Goal: Download file/media

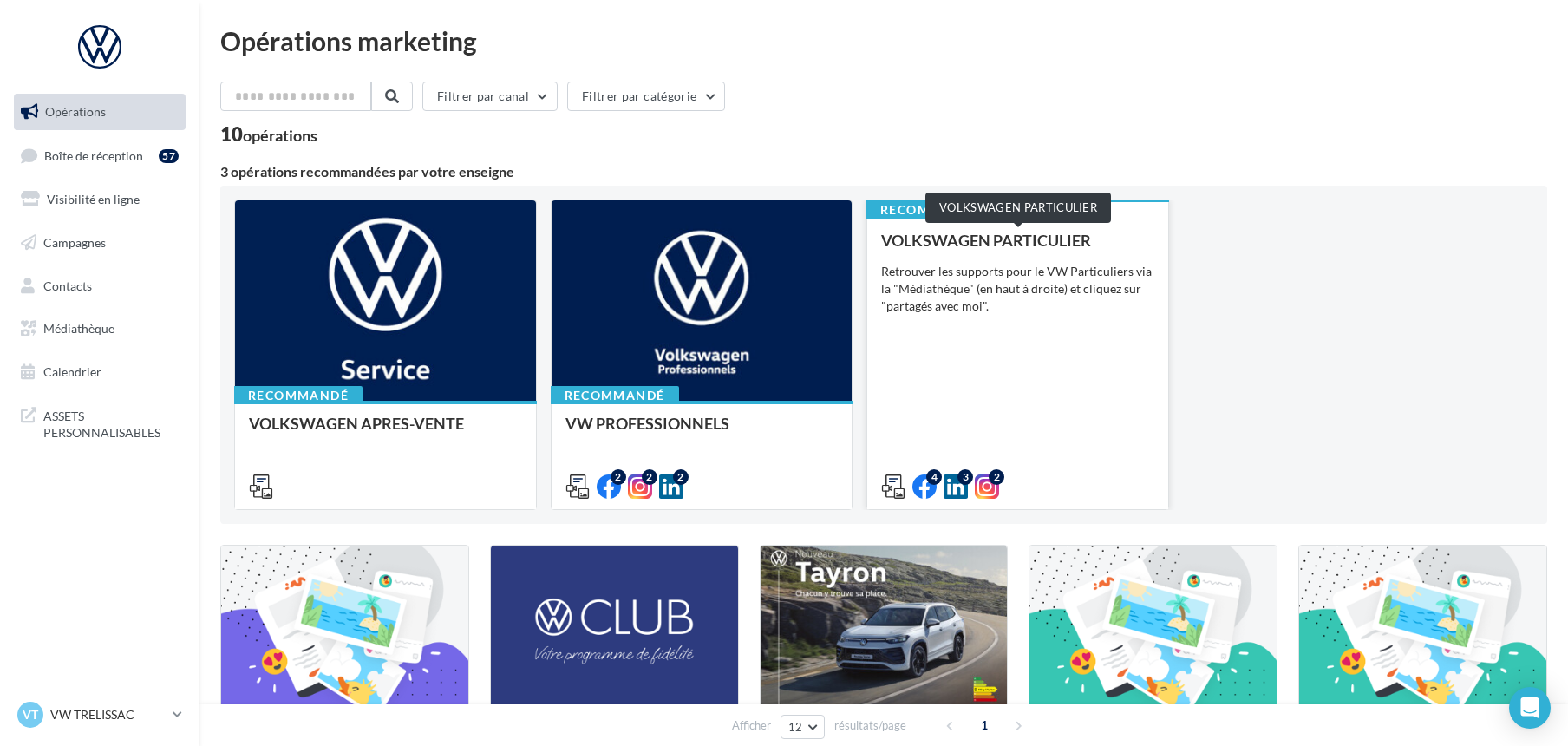
click at [1030, 242] on div "VOLKSWAGEN PARTICULIER" at bounding box center [1018, 241] width 273 height 18
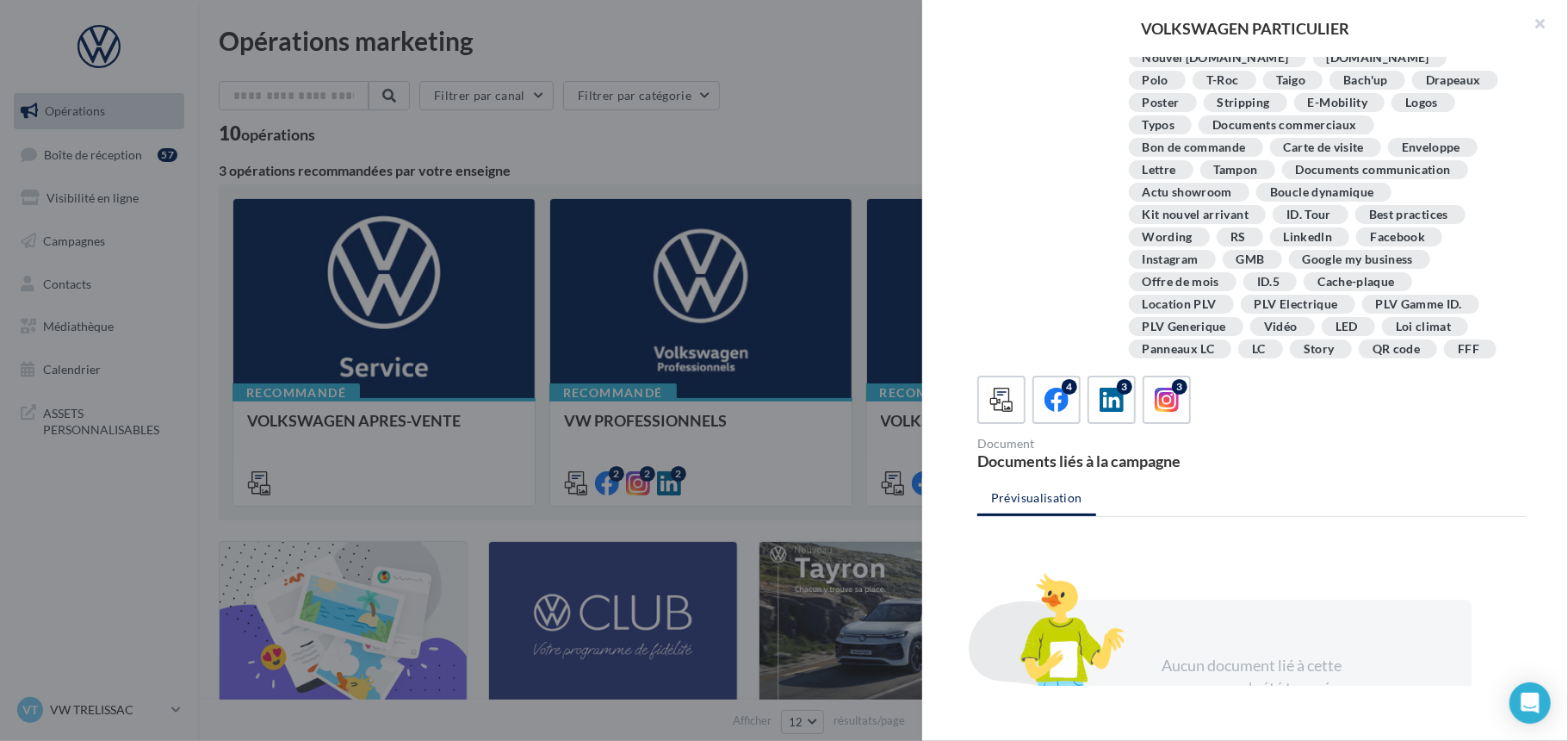
scroll to position [153, 0]
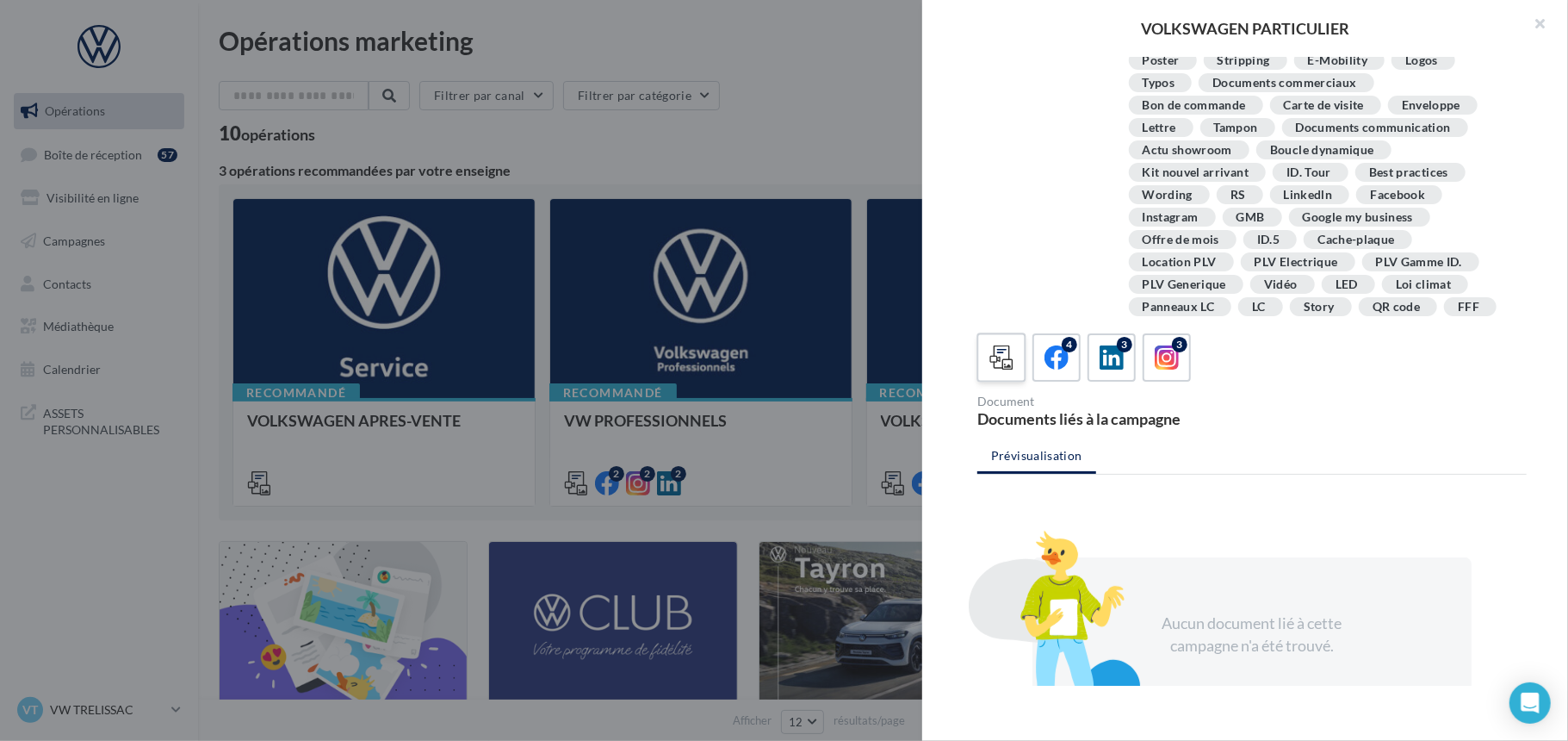
click at [1000, 360] on icon at bounding box center [1002, 358] width 25 height 25
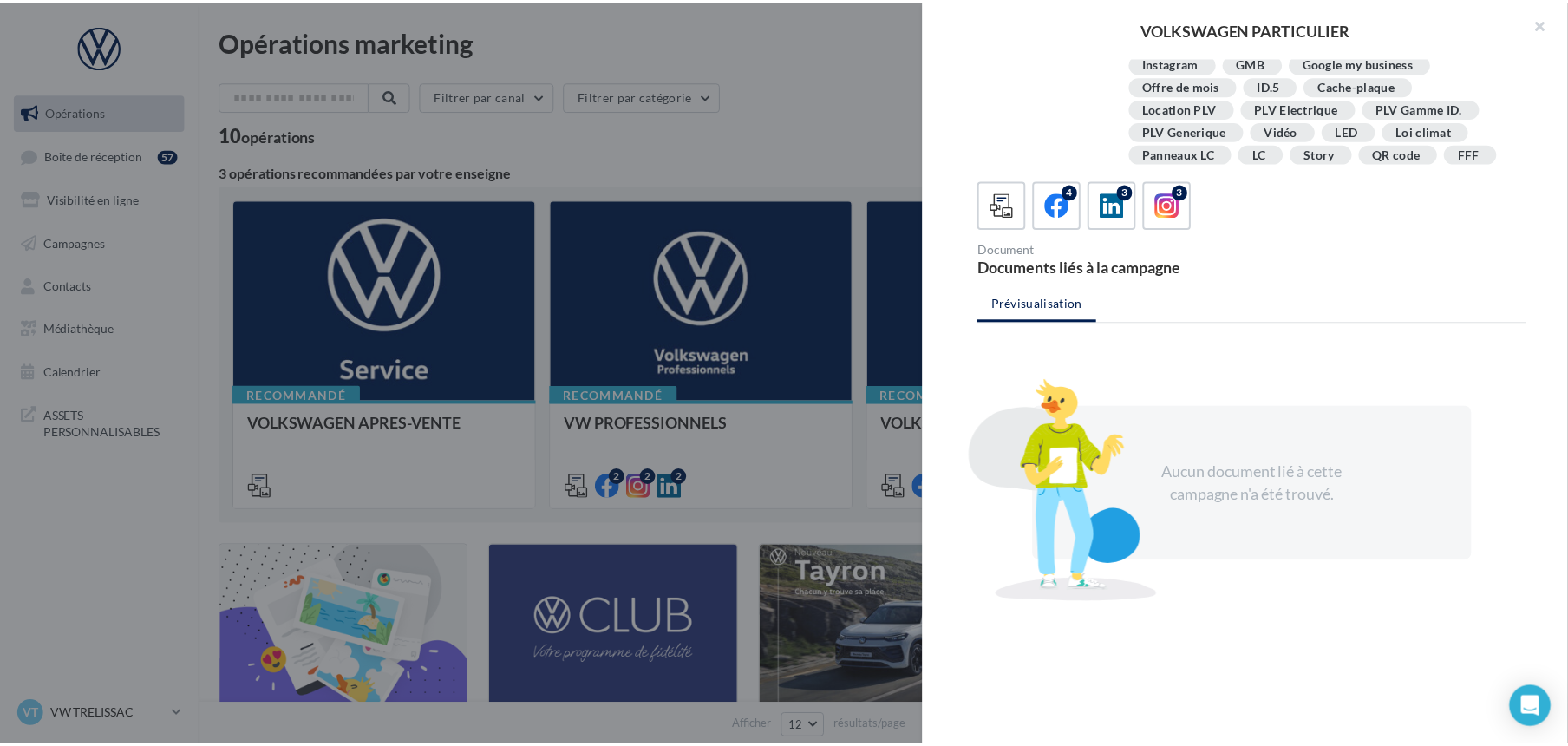
scroll to position [314, 0]
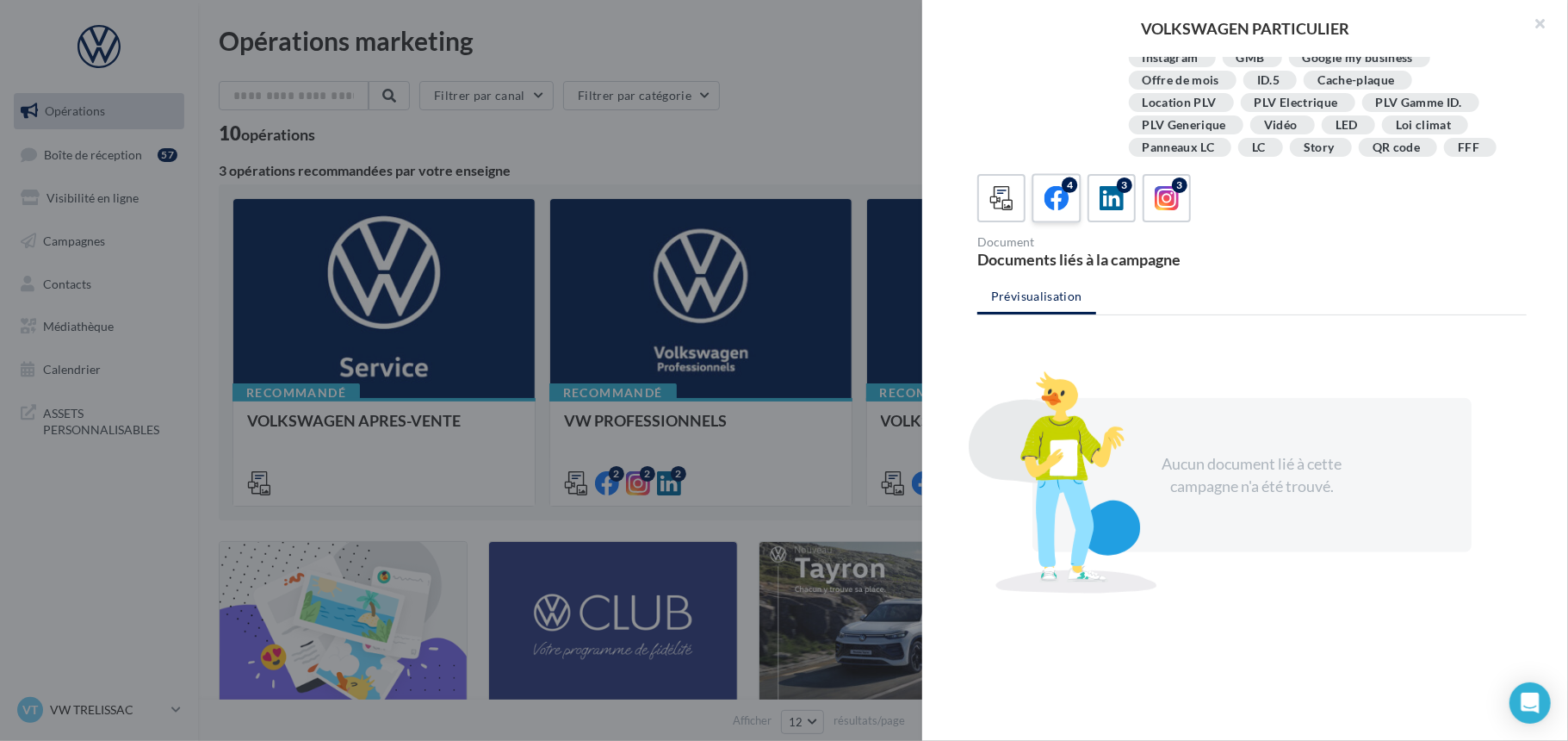
click at [1063, 187] on div "4" at bounding box center [1070, 185] width 16 height 16
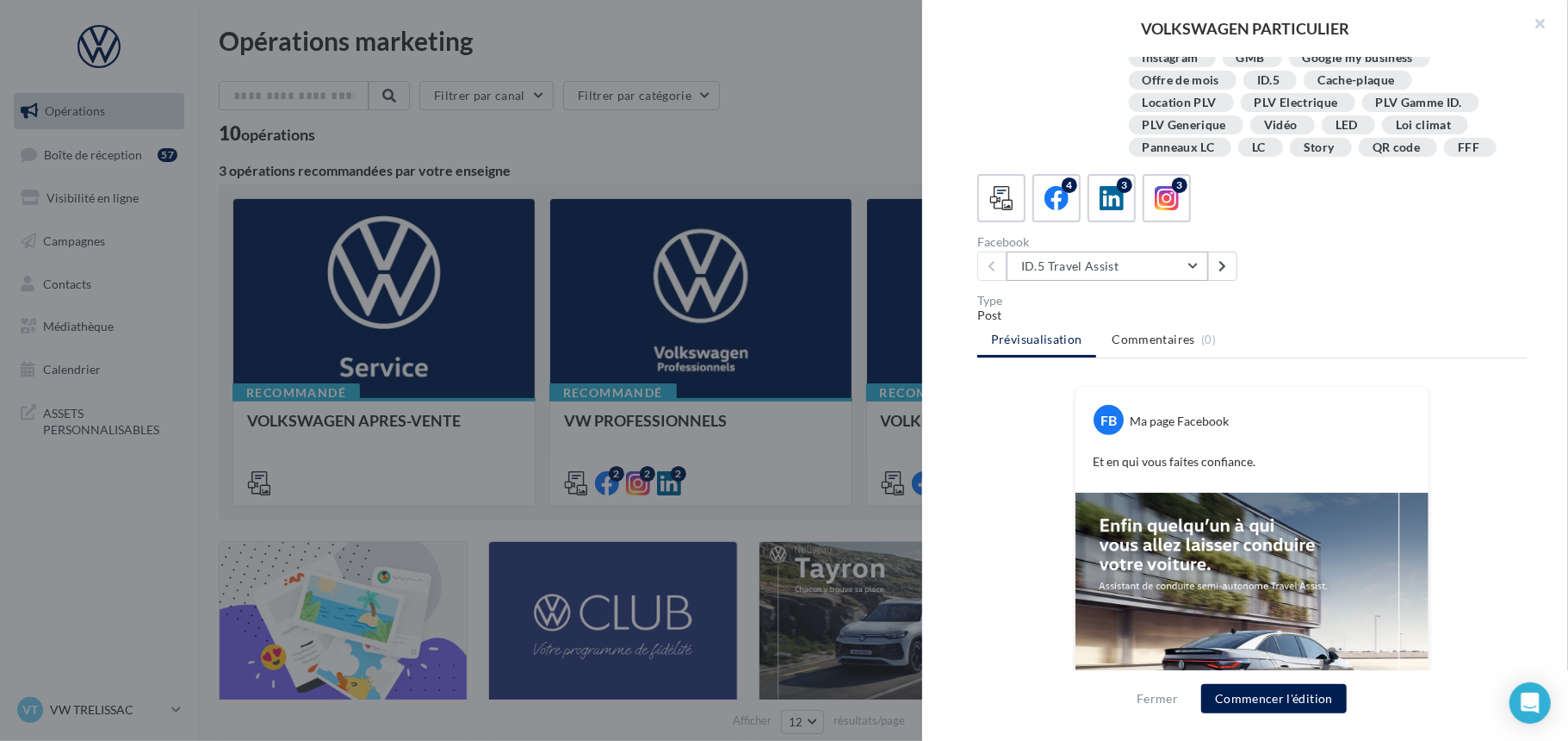
click at [1190, 257] on button "ID.5 Travel Assist" at bounding box center [1108, 266] width 202 height 29
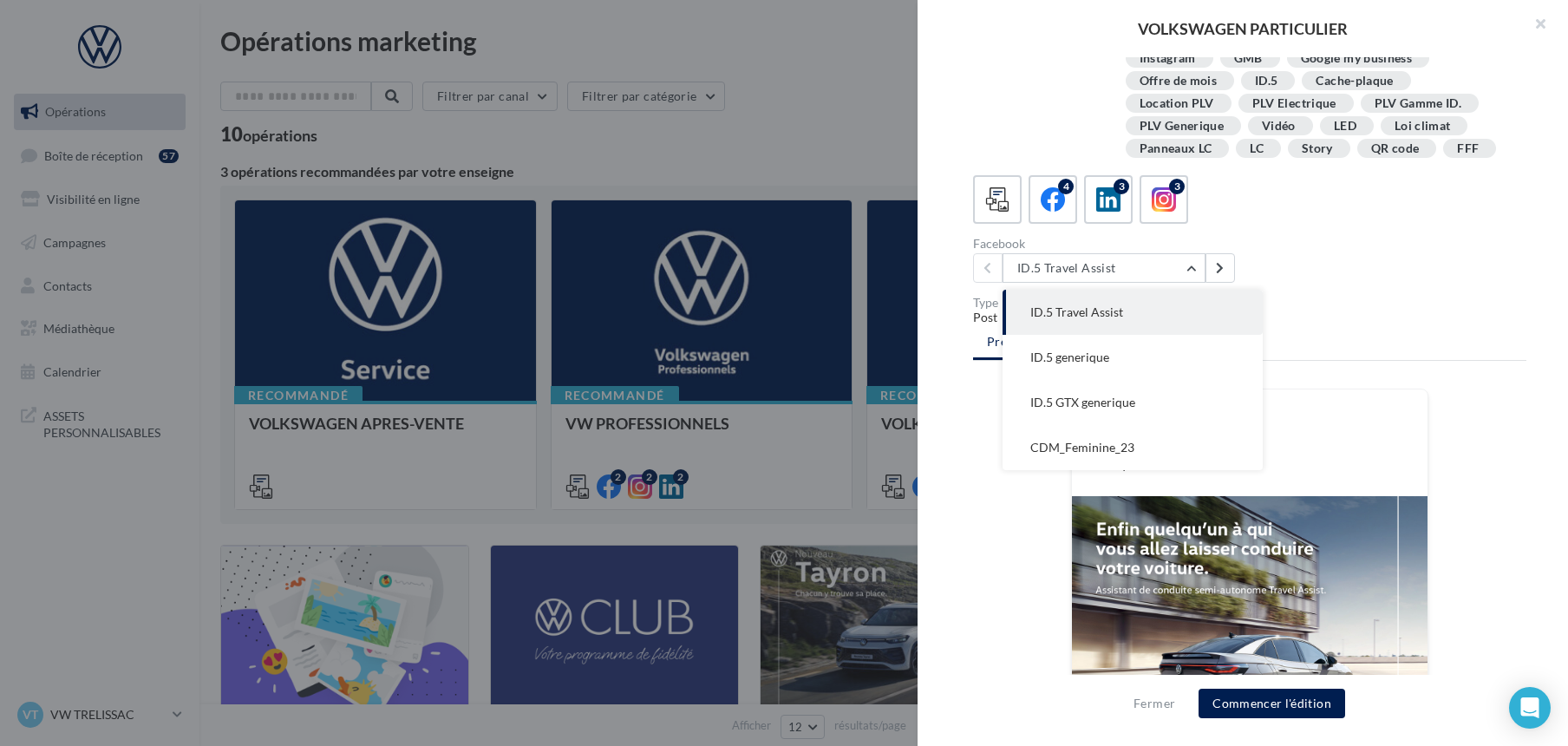
click at [788, 123] on div at bounding box center [784, 373] width 1568 height 746
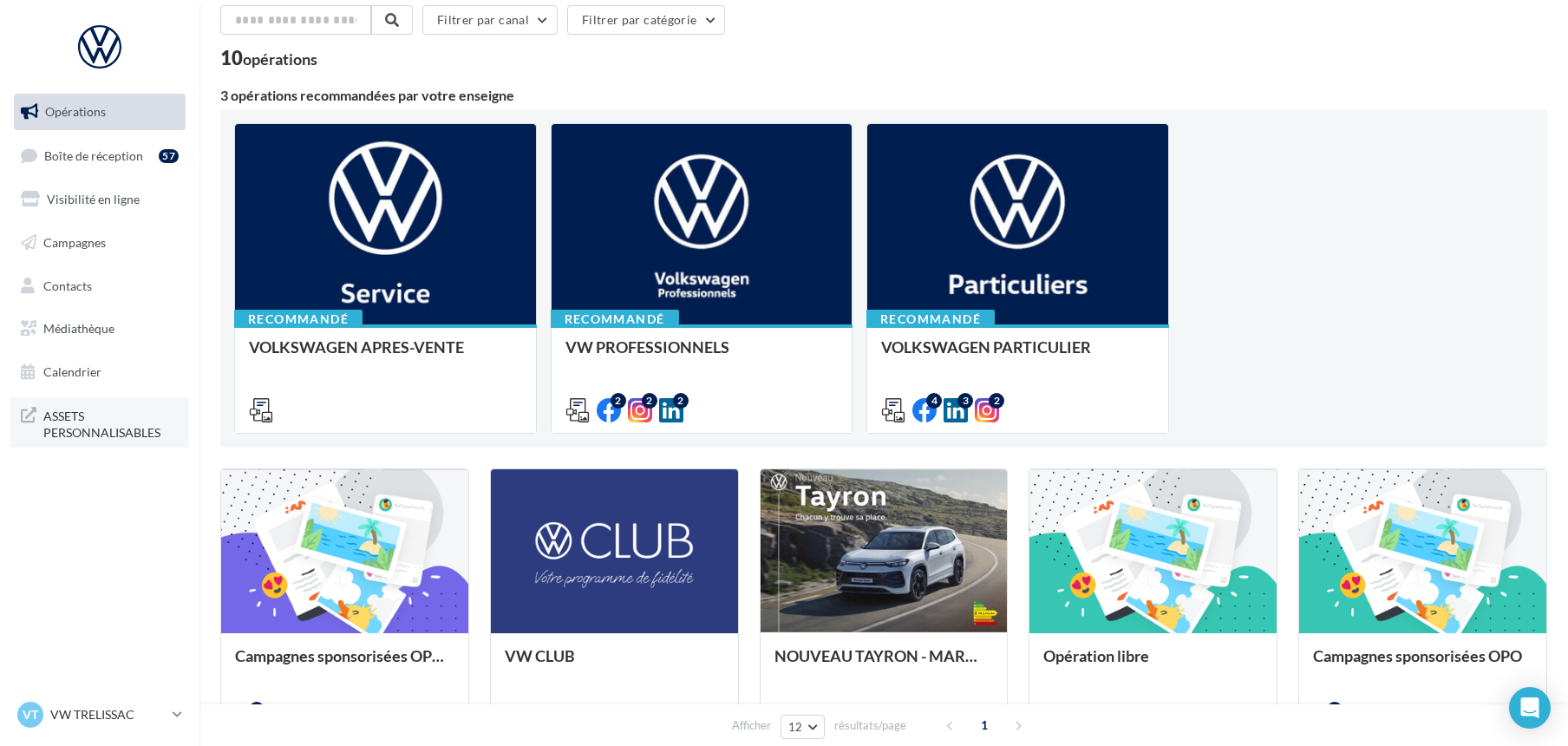
scroll to position [77, 0]
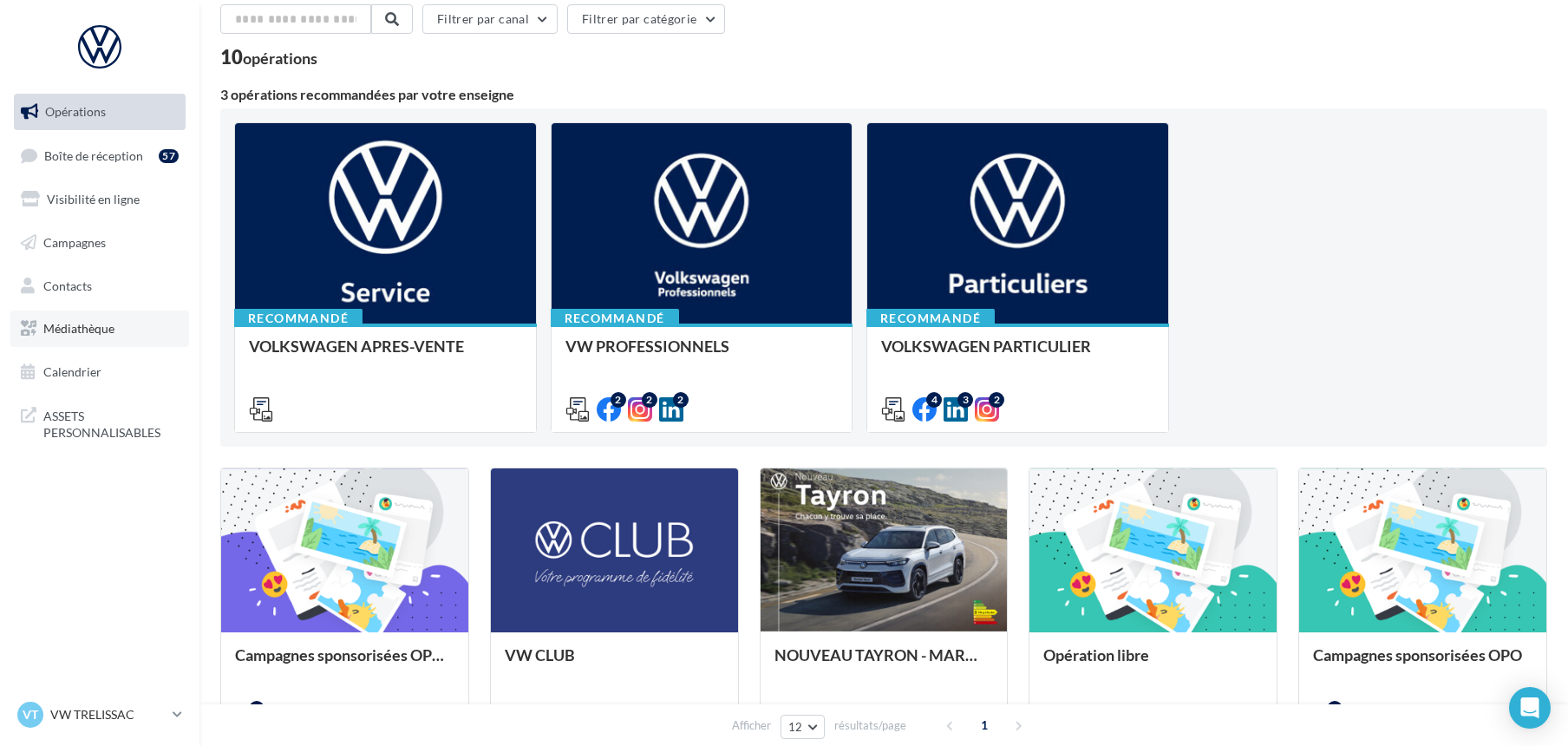
click at [87, 324] on span "Médiathèque" at bounding box center [79, 328] width 71 height 15
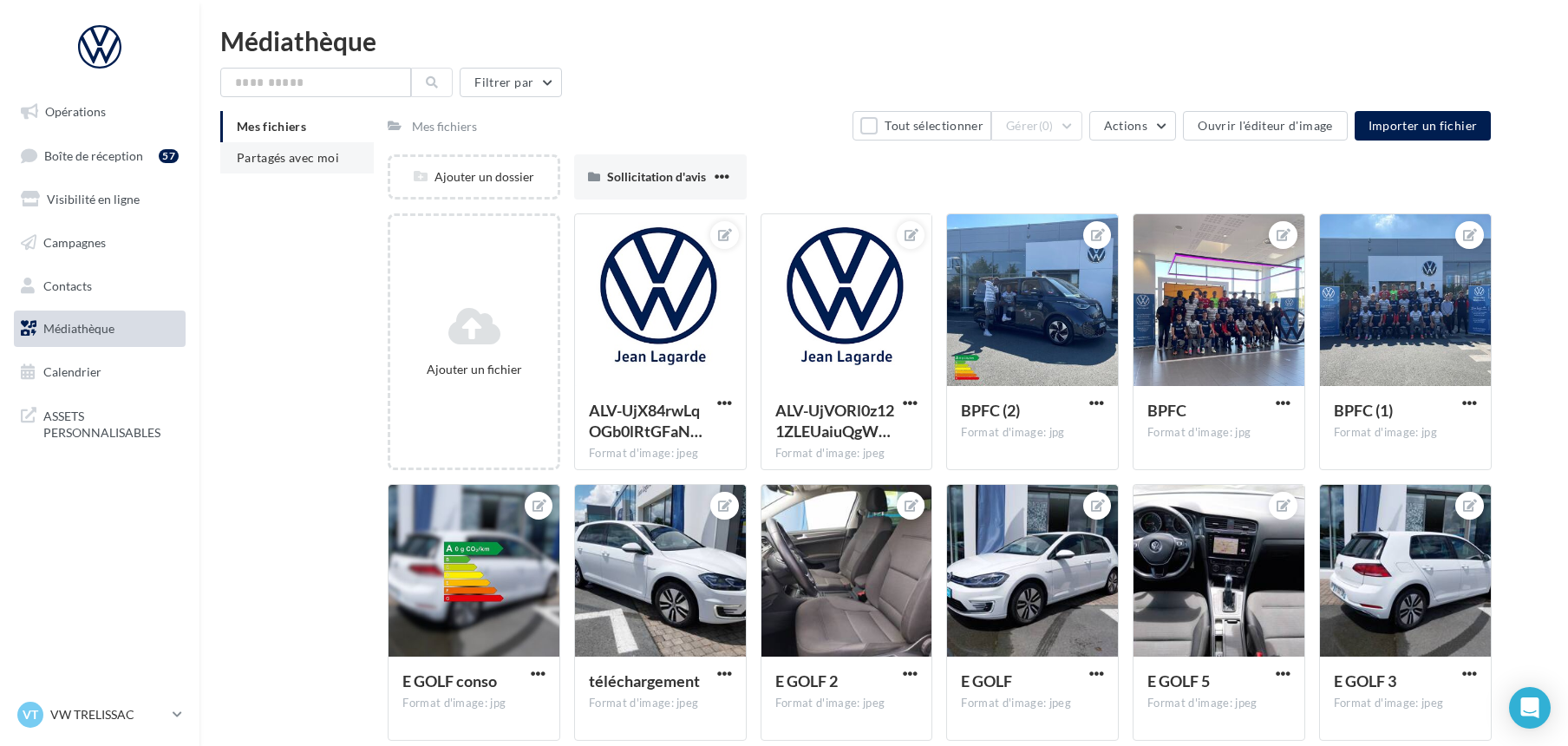
click at [299, 158] on span "Partagés avec moi" at bounding box center [288, 157] width 102 height 15
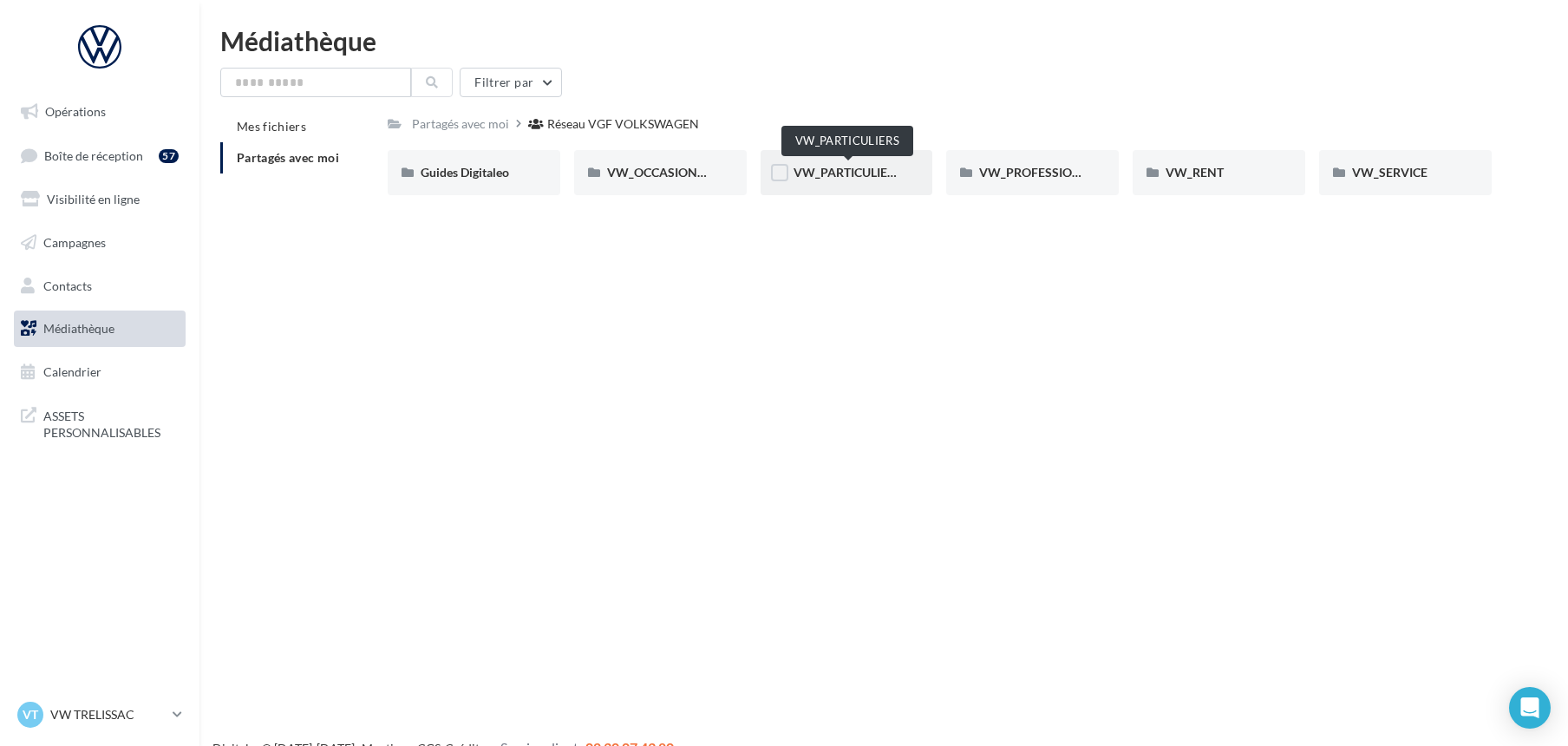
click at [833, 171] on span "VW_PARTICULIERS" at bounding box center [848, 172] width 108 height 15
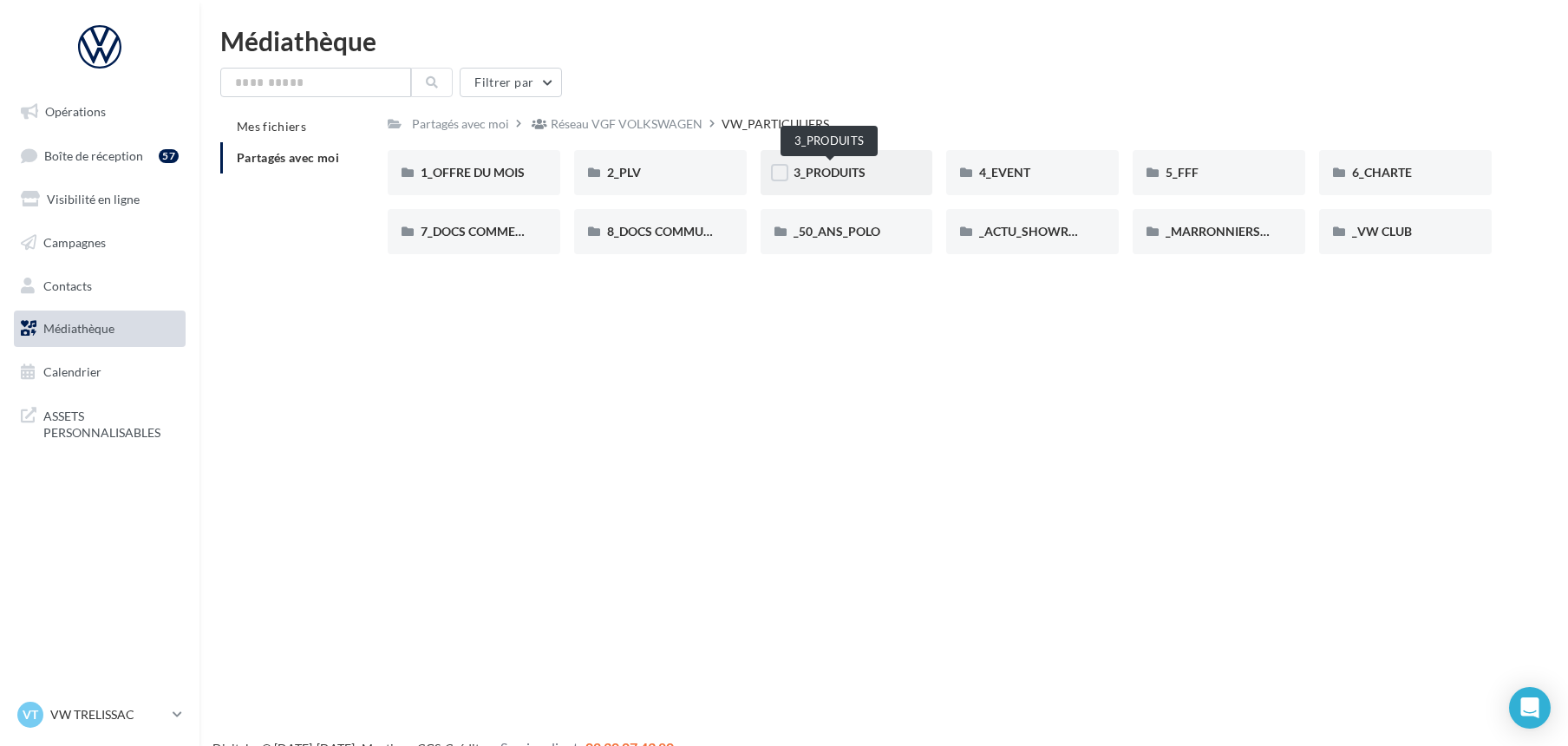
click at [847, 170] on span "3_PRODUITS" at bounding box center [829, 172] width 72 height 15
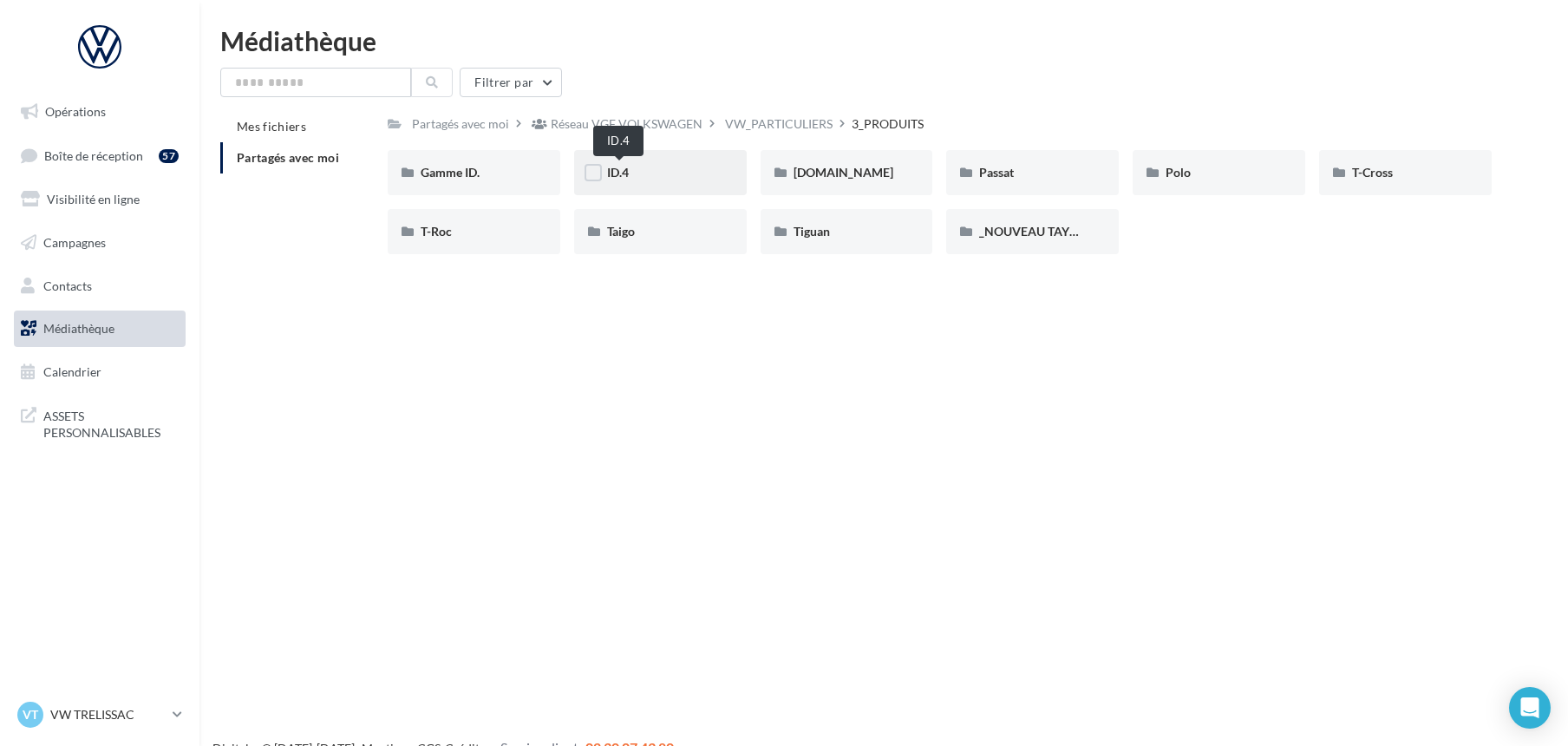
click at [622, 173] on span "ID.4" at bounding box center [618, 172] width 21 height 15
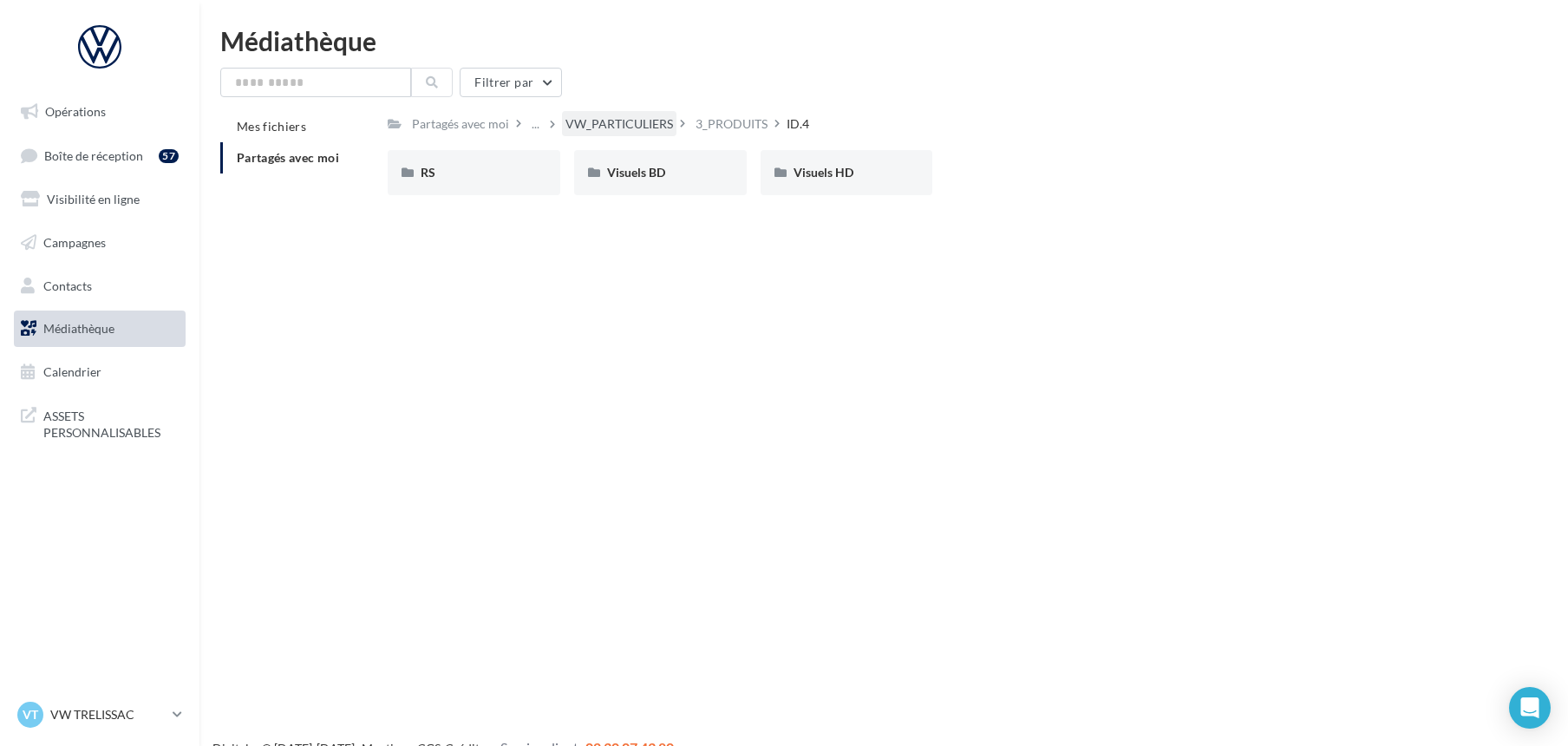
click at [628, 120] on div "VW_PARTICULIERS" at bounding box center [619, 124] width 107 height 18
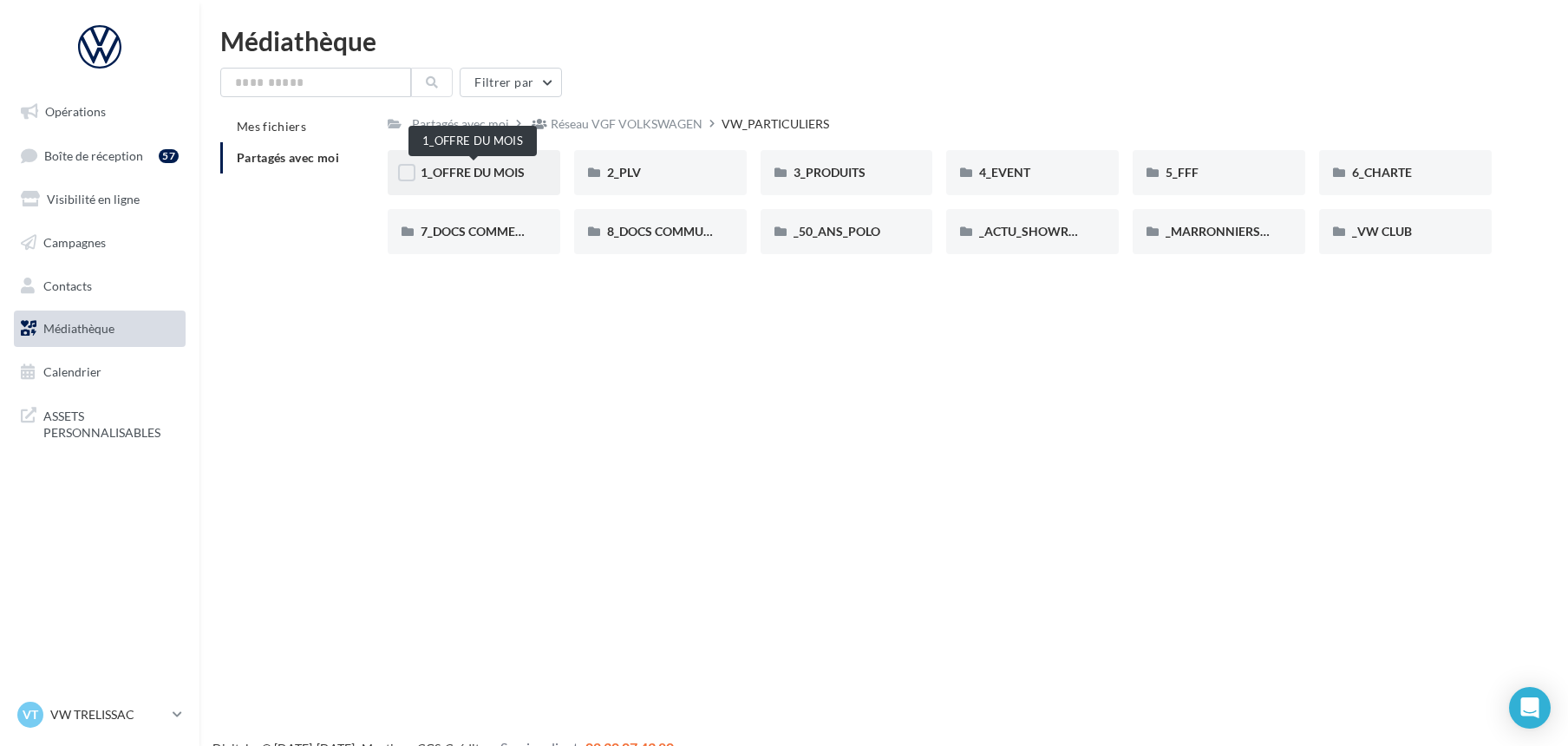
click at [483, 170] on span "1_OFFRE DU MOIS" at bounding box center [472, 172] width 104 height 15
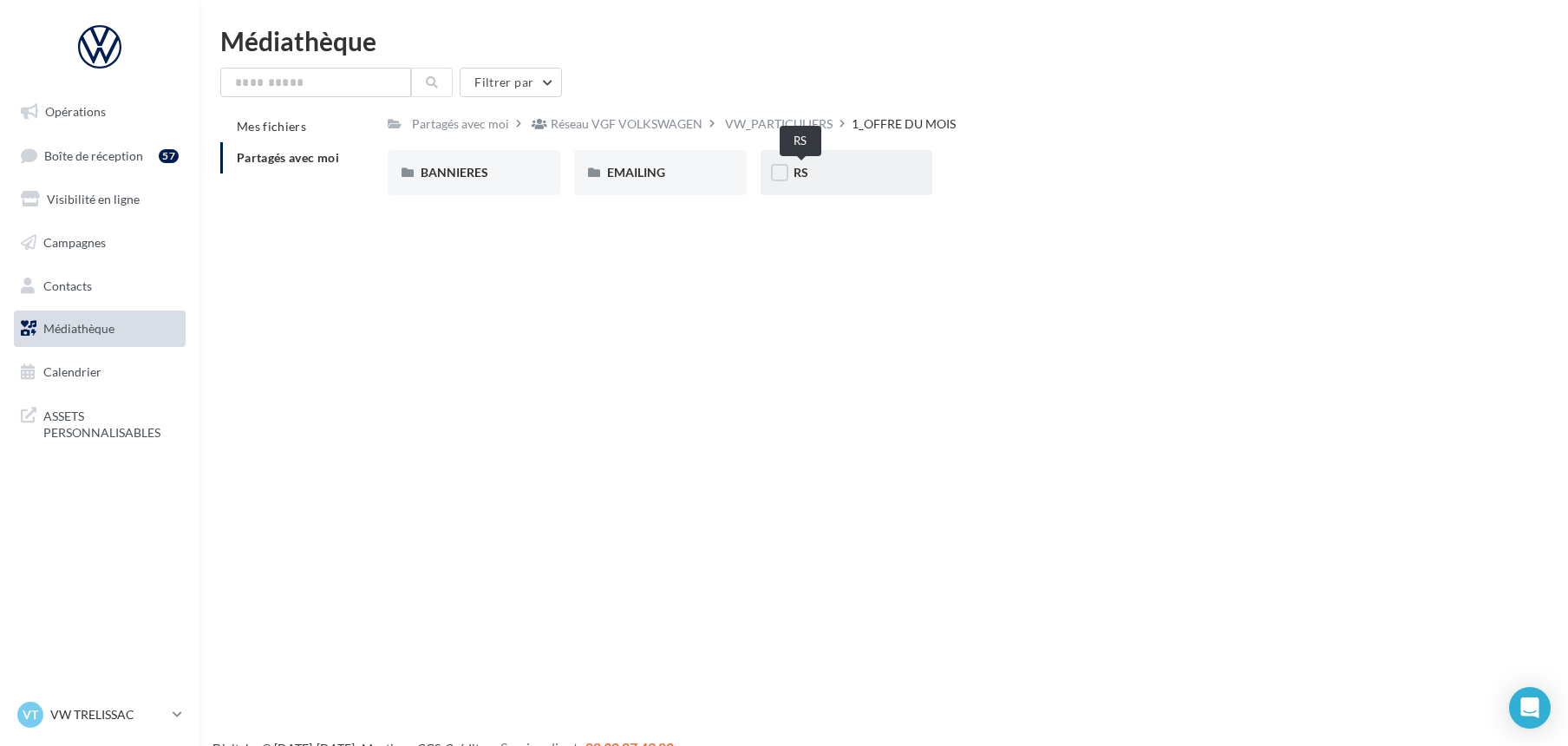
click at [796, 173] on span "RS" at bounding box center [801, 172] width 15 height 15
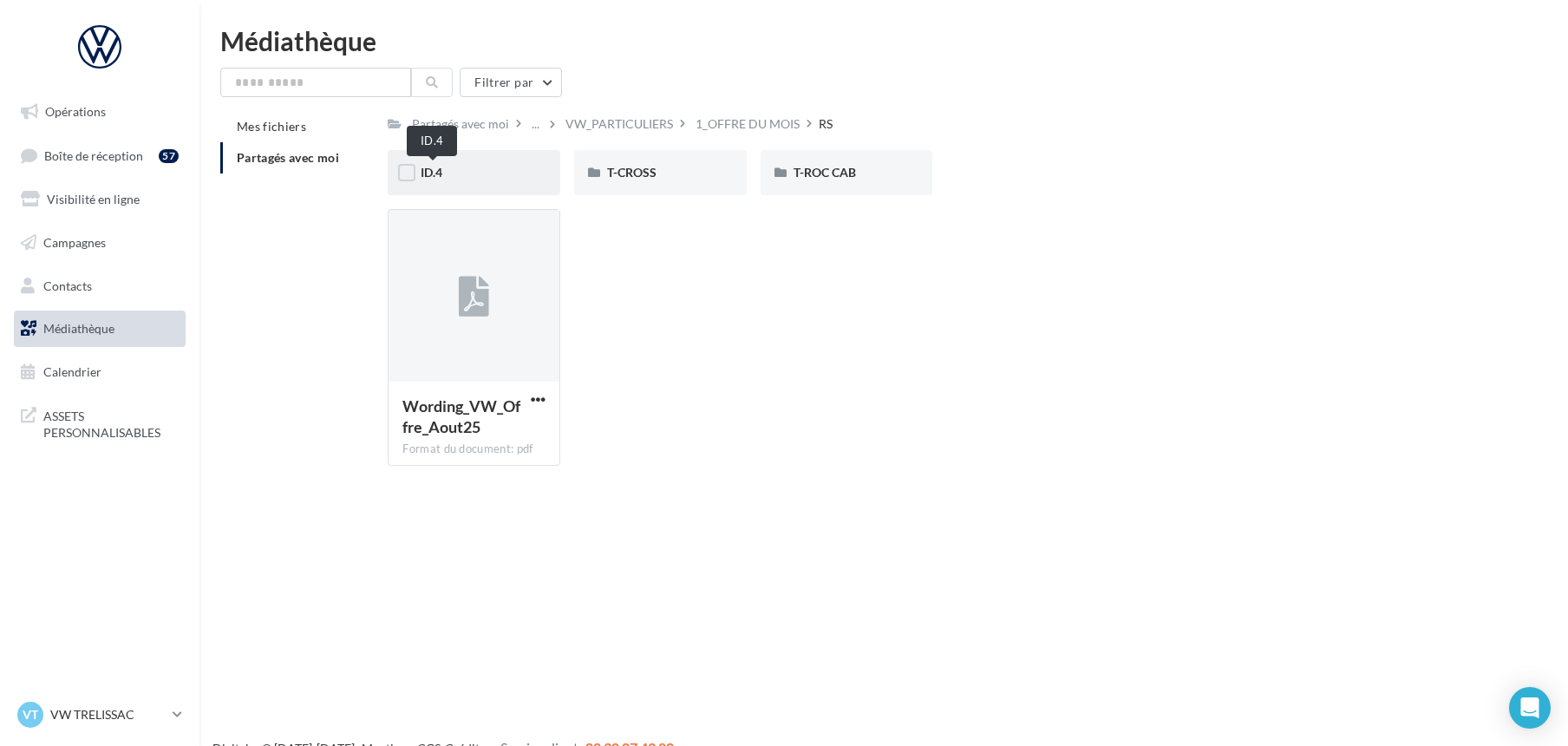
click at [440, 167] on span "ID.4" at bounding box center [432, 172] width 21 height 15
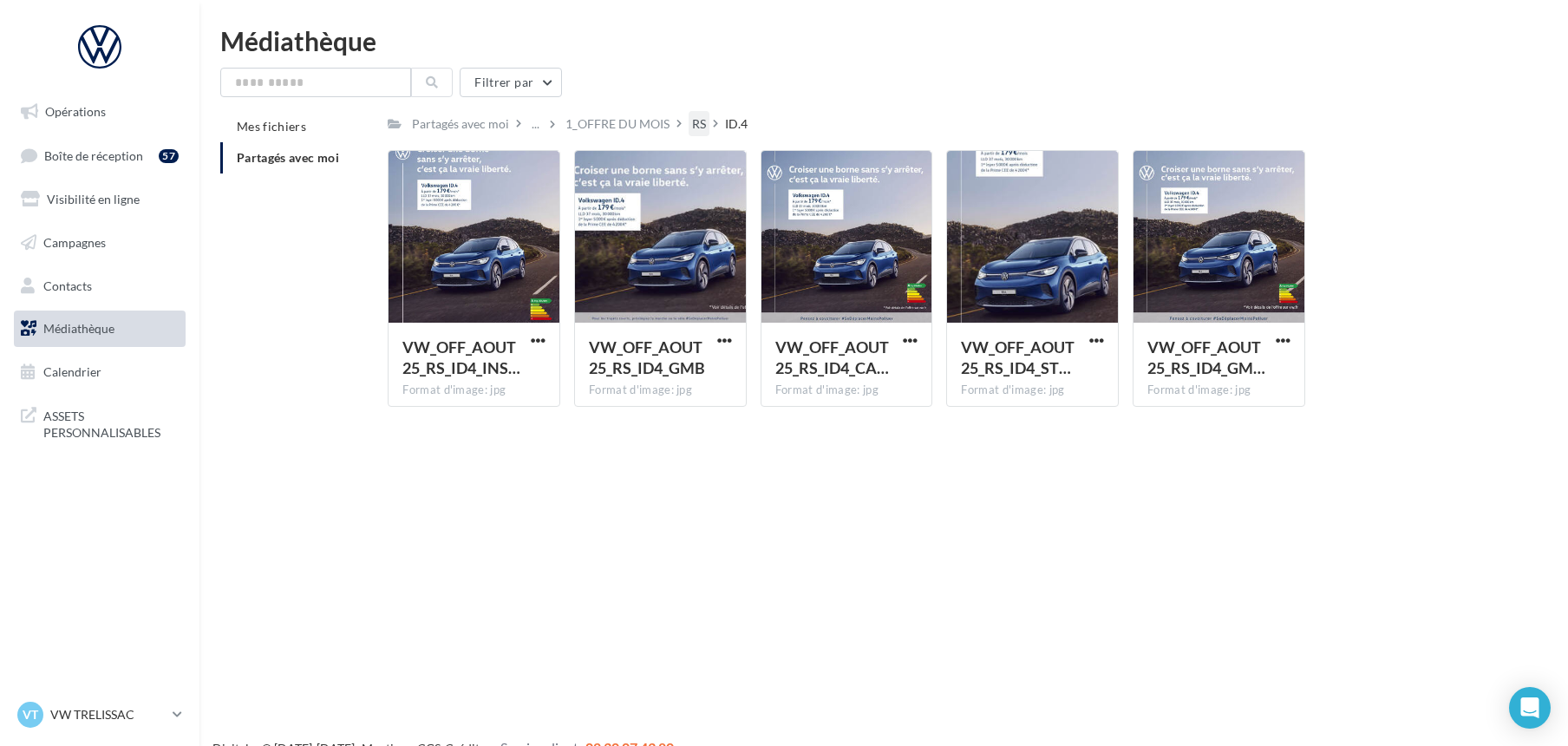
click at [699, 119] on div "RS" at bounding box center [699, 124] width 14 height 18
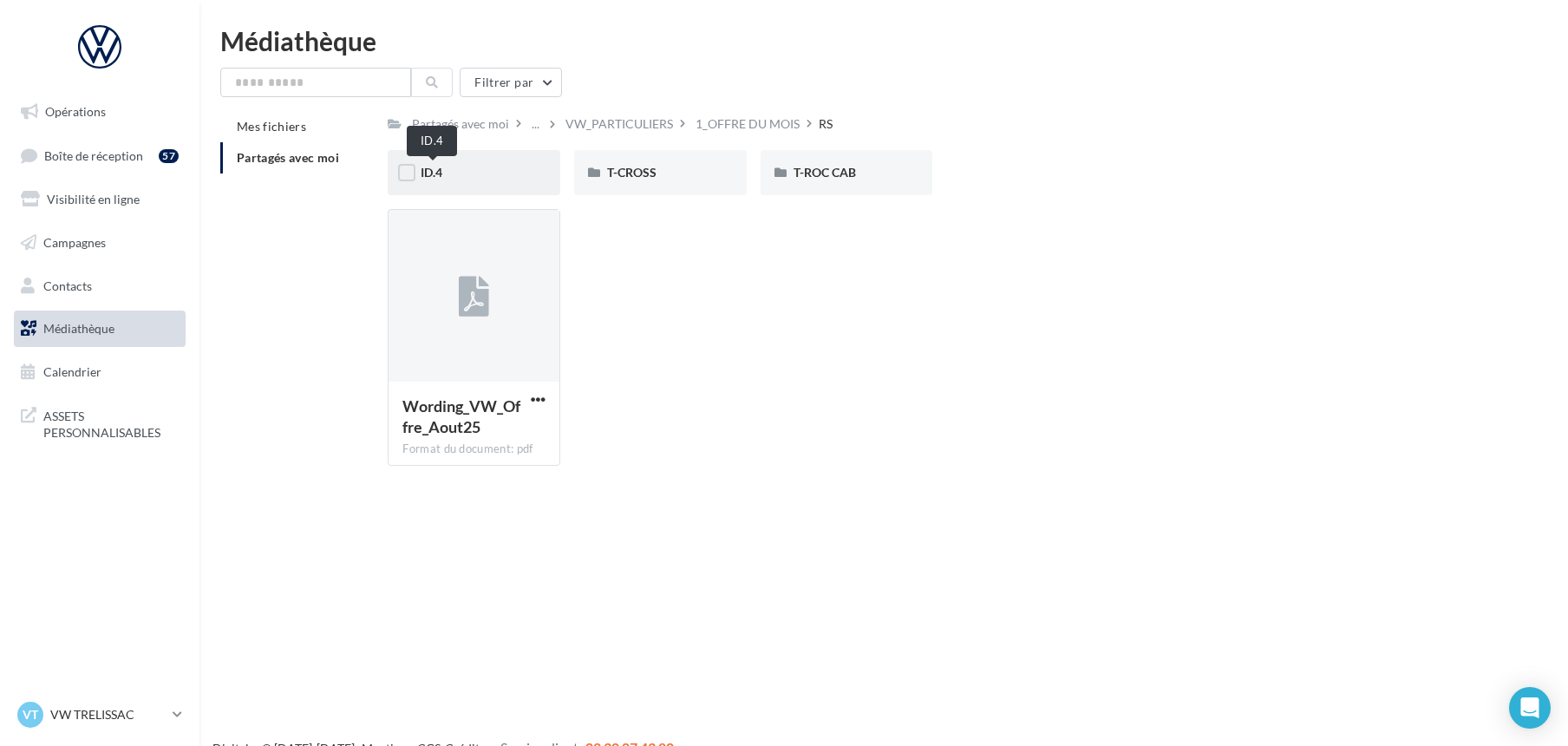
click at [433, 165] on span "ID.4" at bounding box center [432, 172] width 21 height 15
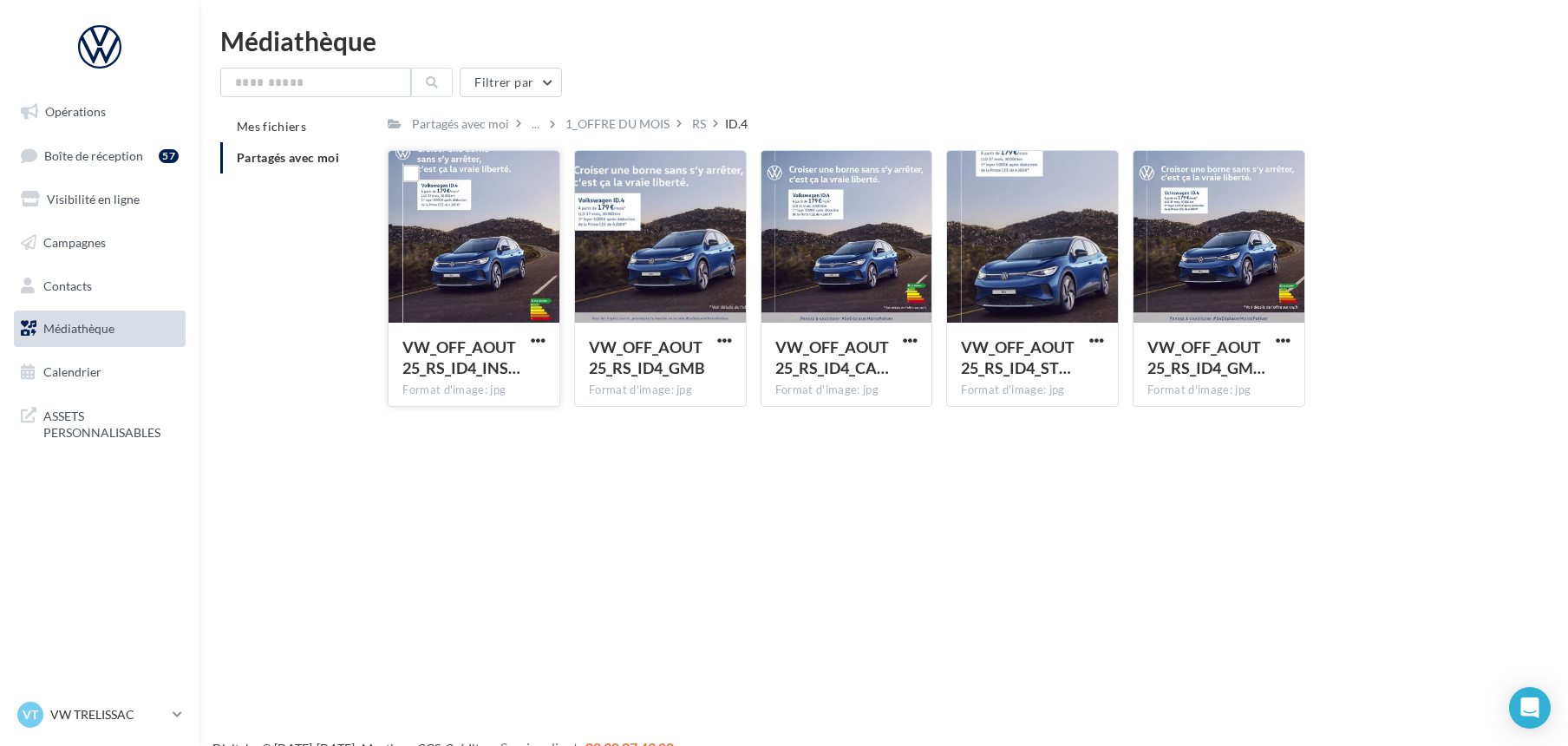
click at [471, 229] on div at bounding box center [473, 237] width 170 height 173
click at [476, 352] on span "VW_OFF_AOUT25_RS_ID4_INS…" at bounding box center [461, 357] width 118 height 40
click at [697, 125] on div "RS" at bounding box center [699, 124] width 14 height 18
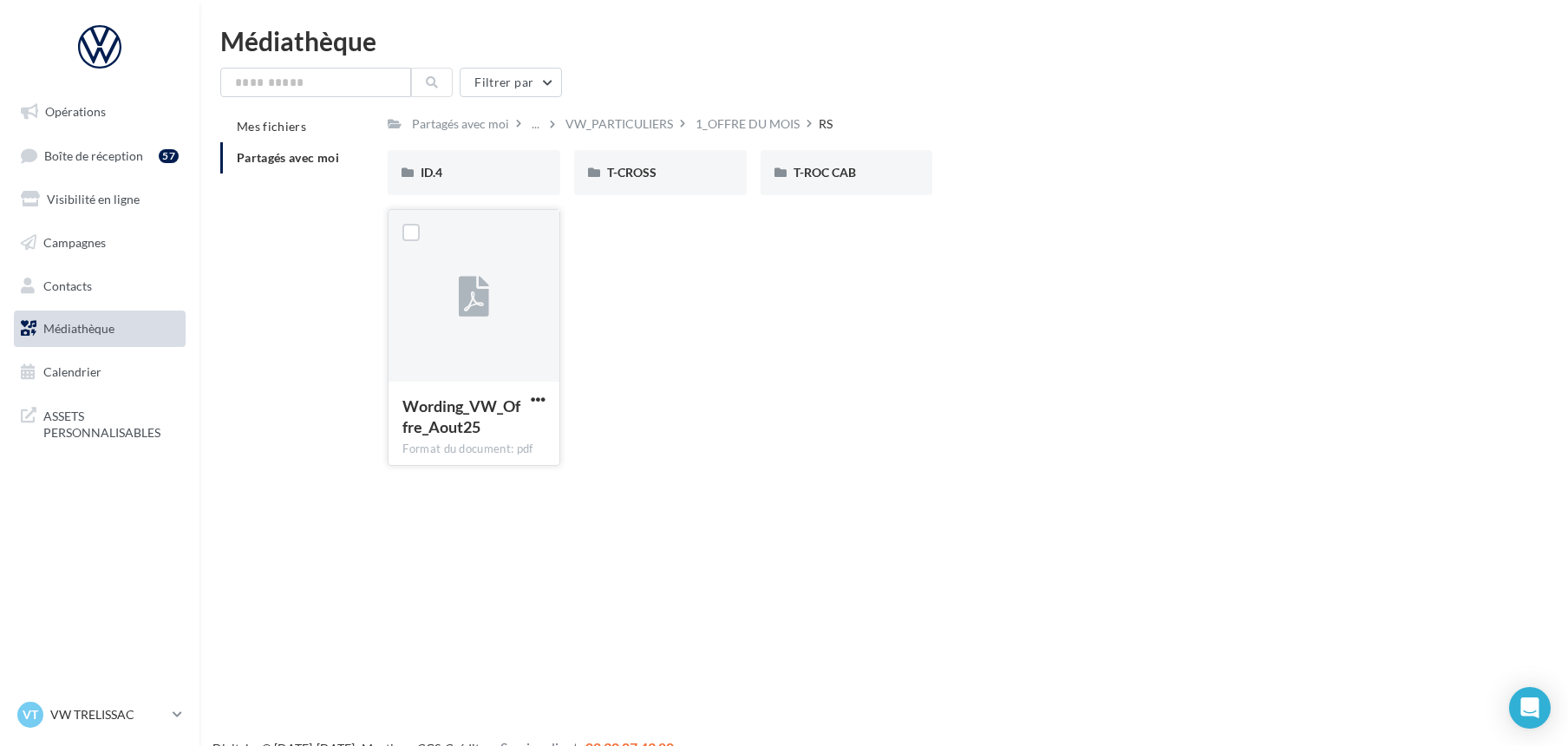
click at [466, 400] on span "Wording_VW_Offre_Aout25" at bounding box center [461, 416] width 118 height 40
click at [535, 399] on span "button" at bounding box center [538, 399] width 15 height 15
click at [451, 430] on button "Télécharger" at bounding box center [462, 433] width 173 height 45
click at [434, 170] on span "ID.4" at bounding box center [432, 172] width 21 height 15
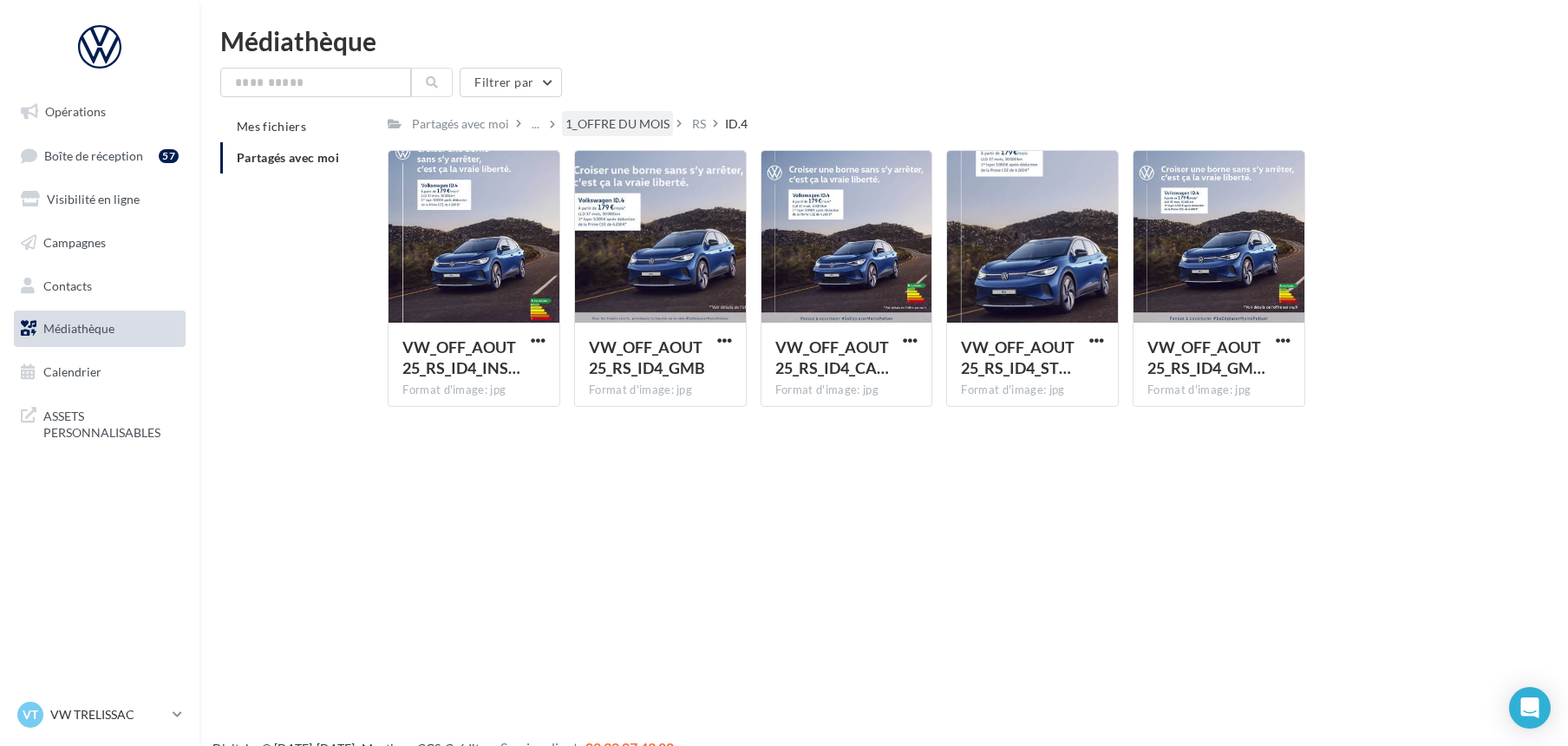
click at [606, 119] on div "1_OFFRE DU MOIS" at bounding box center [617, 124] width 104 height 18
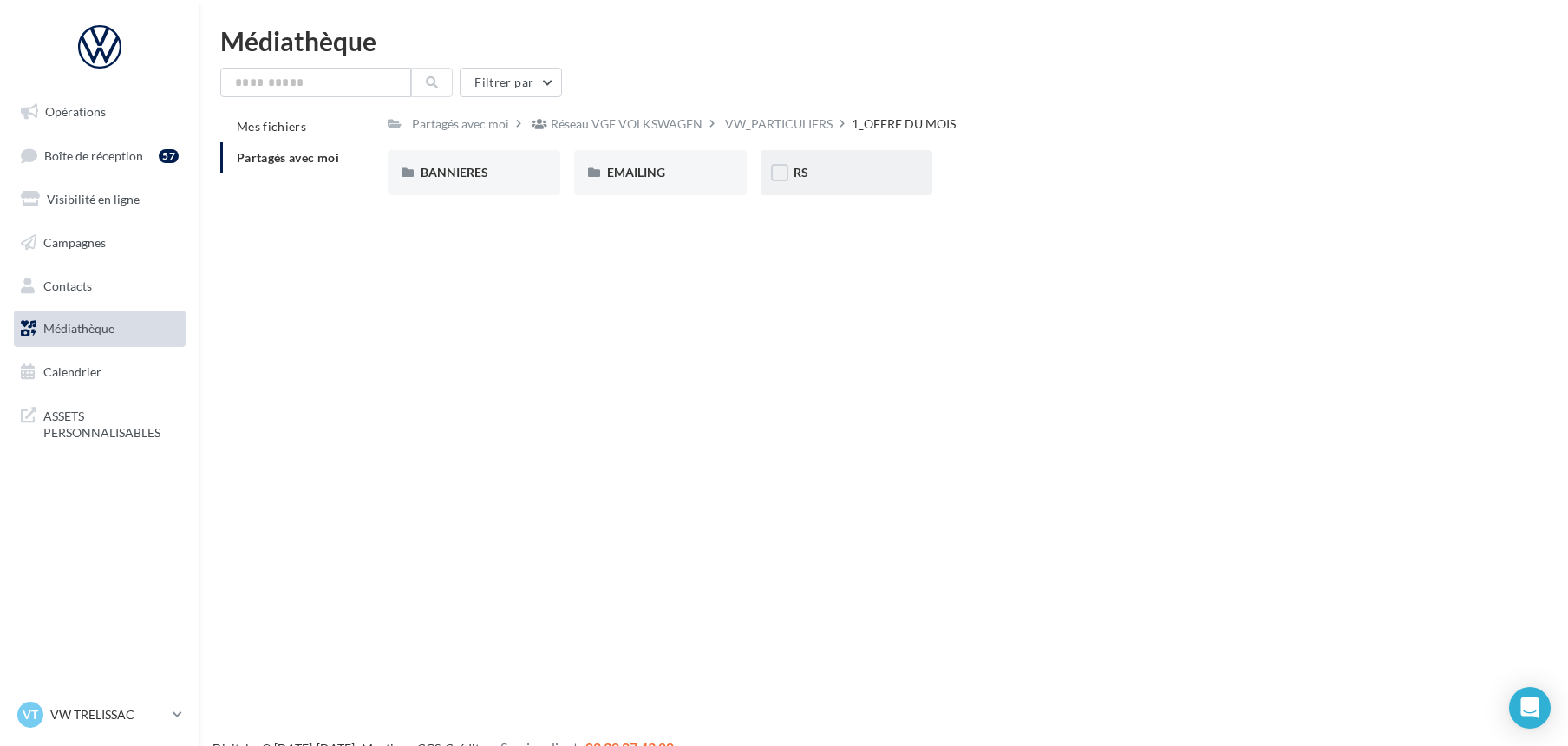
click at [791, 177] on div "RS" at bounding box center [846, 172] width 172 height 45
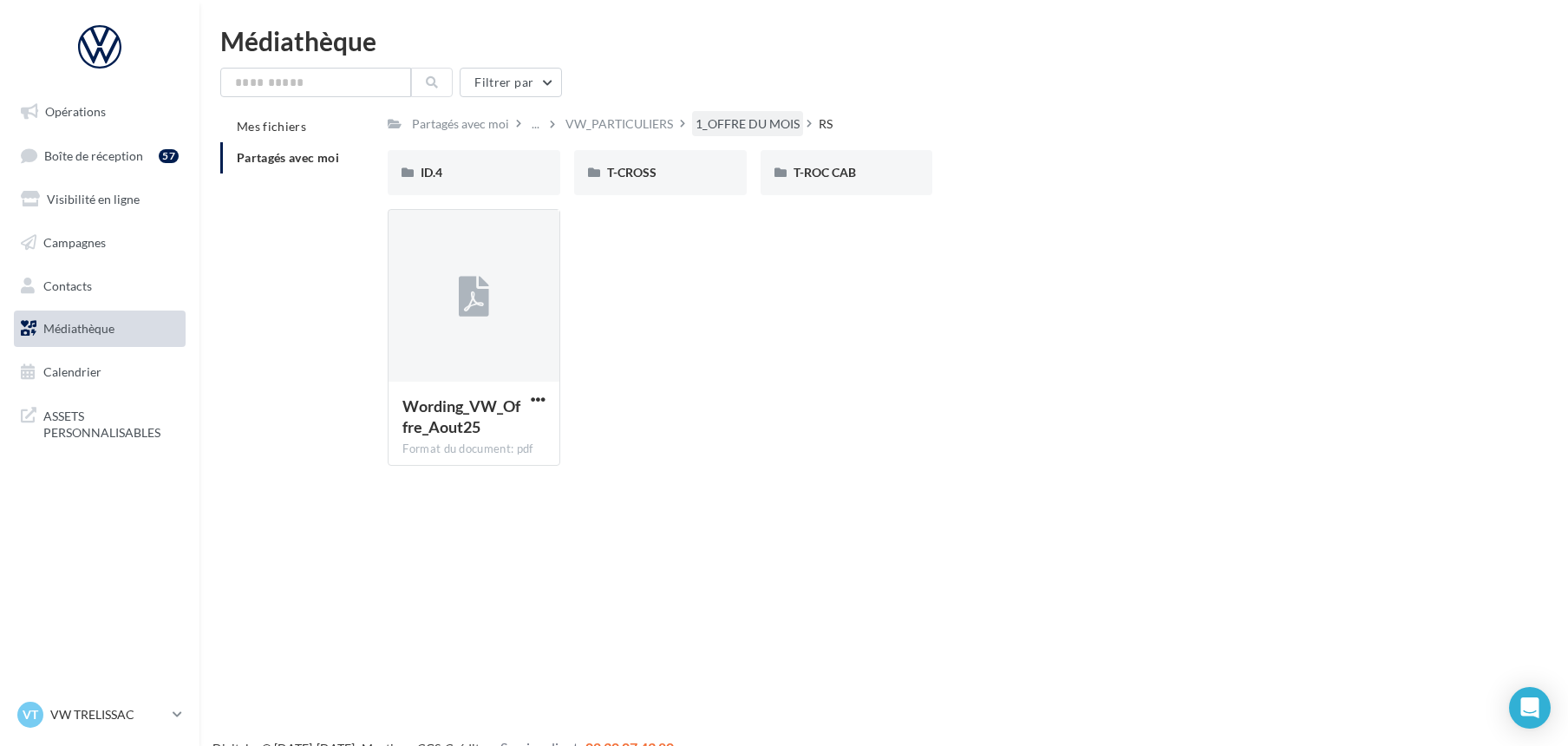
click at [720, 123] on div "1_OFFRE DU MOIS" at bounding box center [747, 124] width 104 height 18
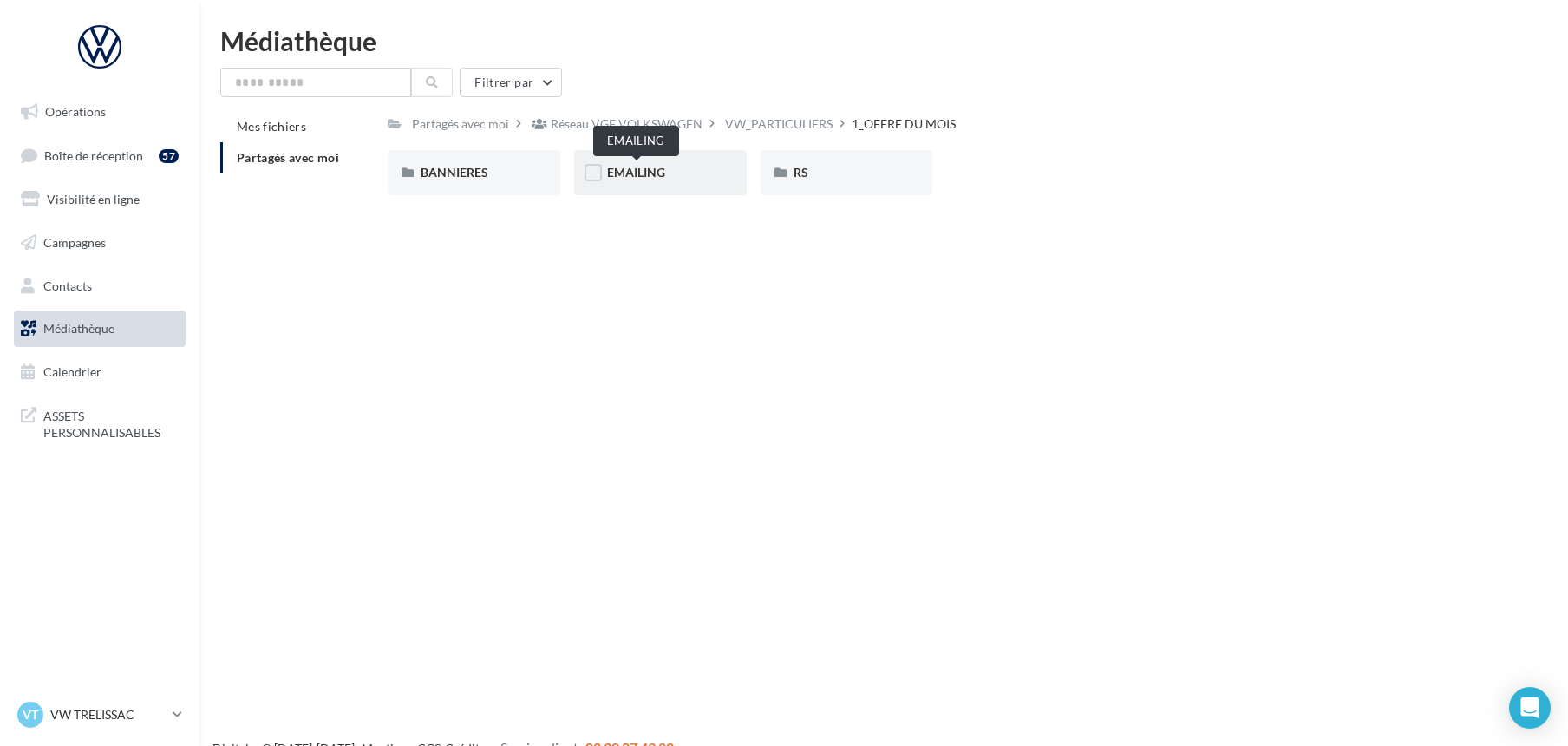
click at [630, 165] on span "EMAILING" at bounding box center [636, 172] width 58 height 15
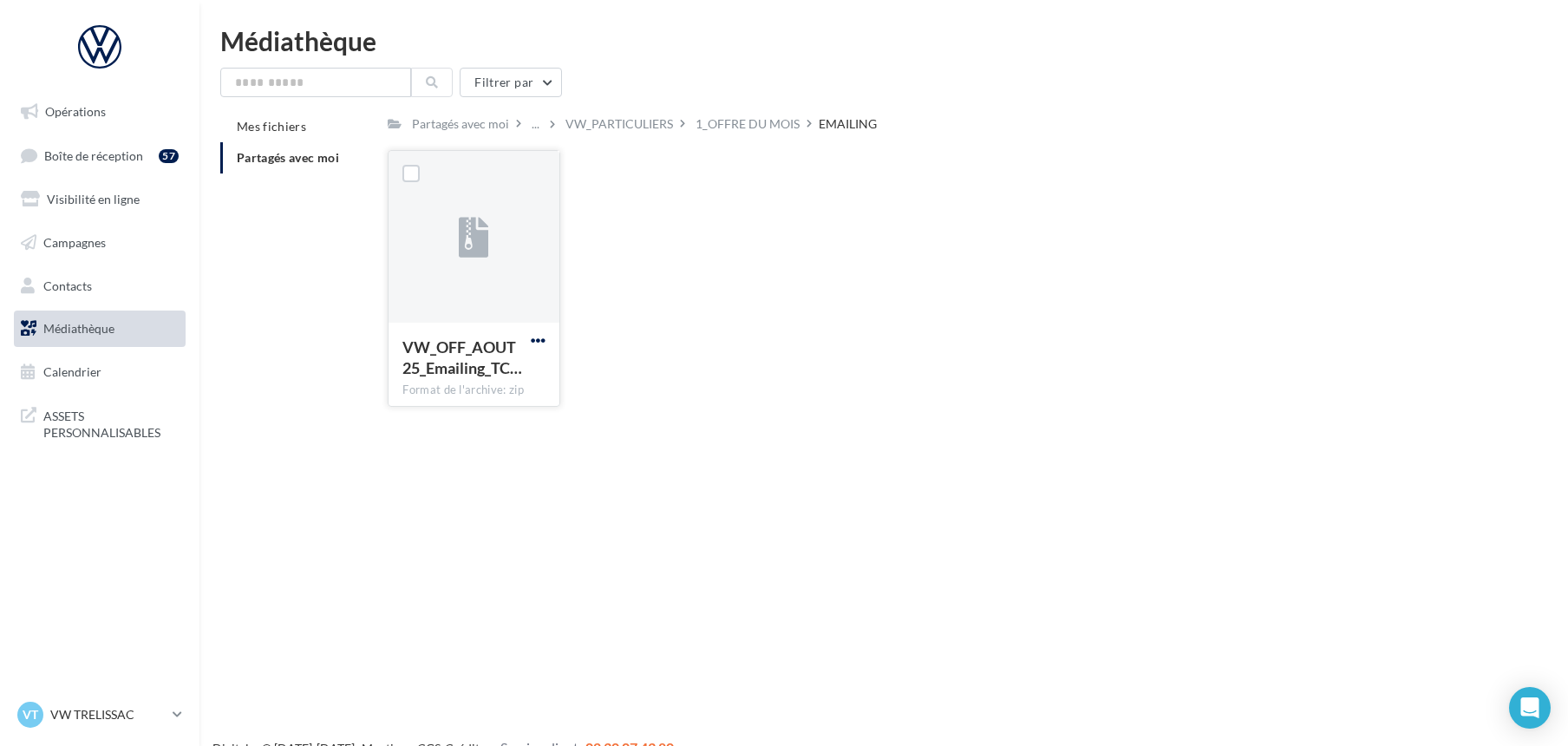
click at [538, 337] on span "button" at bounding box center [538, 340] width 15 height 15
click at [464, 366] on button "Télécharger" at bounding box center [462, 374] width 173 height 45
click at [105, 708] on p "VW TRELISSAC" at bounding box center [108, 715] width 115 height 18
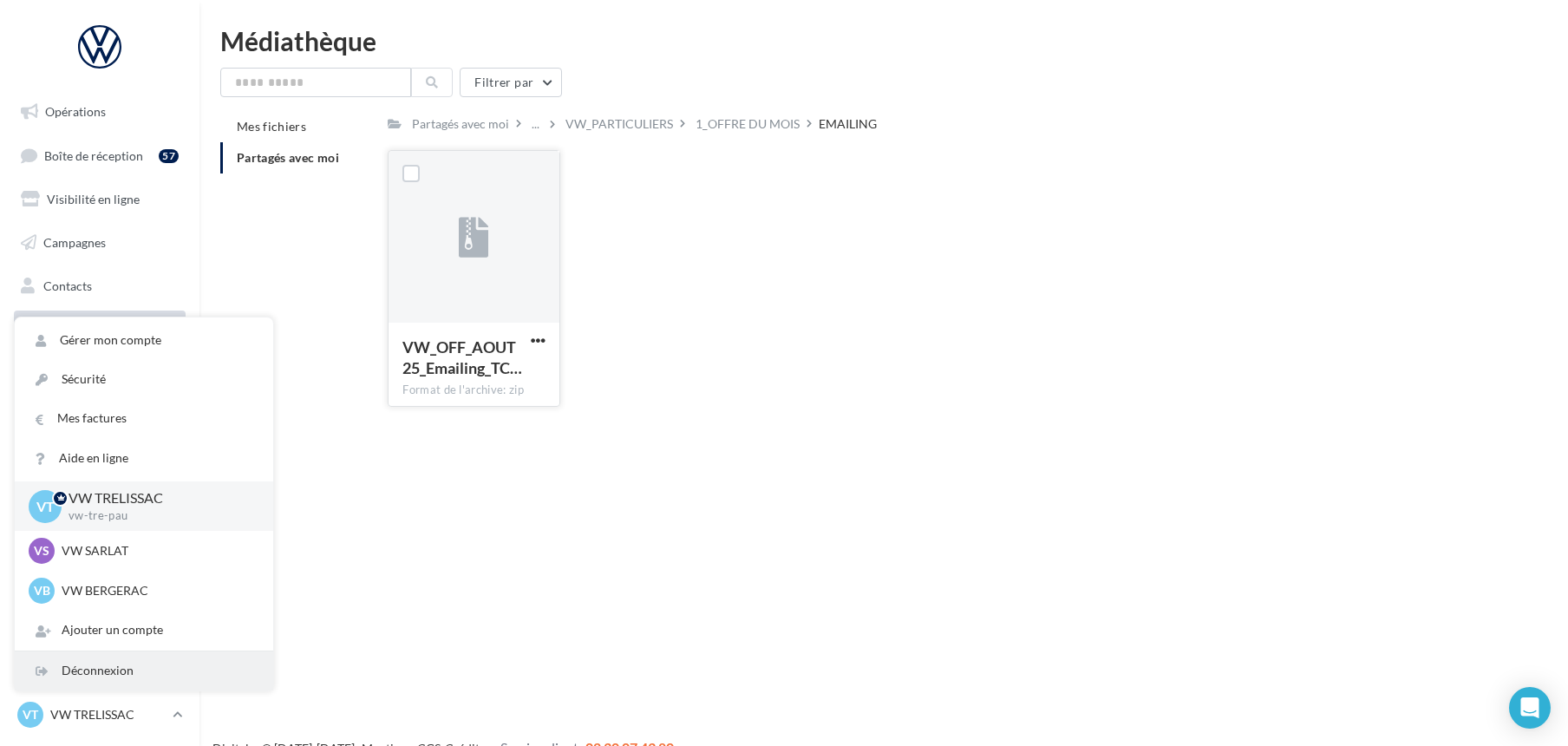
click at [85, 667] on div "Déconnexion" at bounding box center [144, 671] width 258 height 39
